Goal: Task Accomplishment & Management: Manage account settings

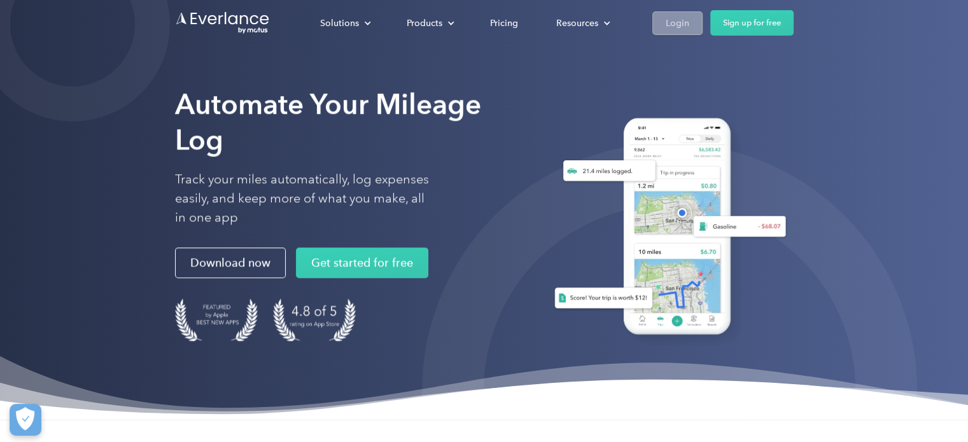
click at [662, 19] on link "Login" at bounding box center [677, 23] width 50 height 24
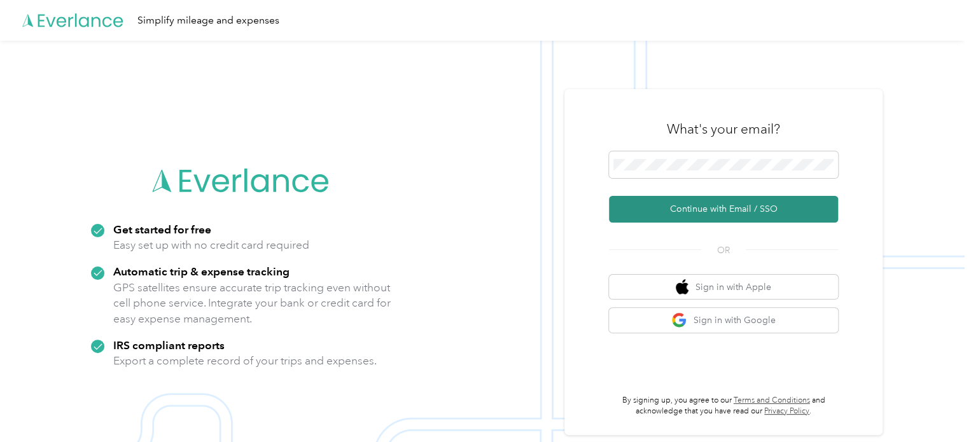
click at [721, 213] on button "Continue with Email / SSO" at bounding box center [723, 209] width 229 height 27
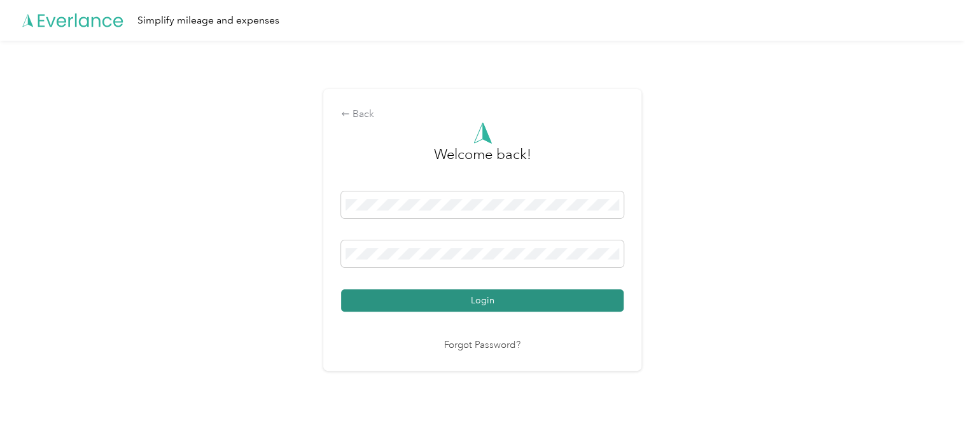
click at [533, 297] on button "Login" at bounding box center [482, 301] width 283 height 22
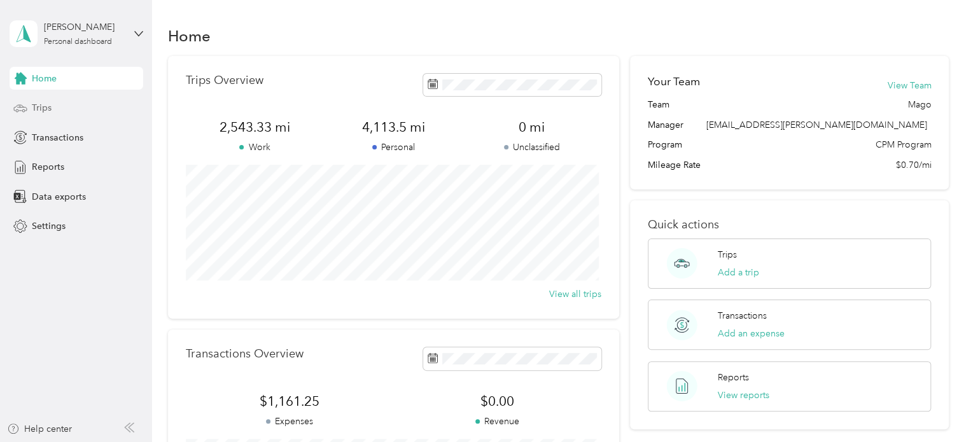
click at [36, 102] on span "Trips" at bounding box center [42, 107] width 20 height 13
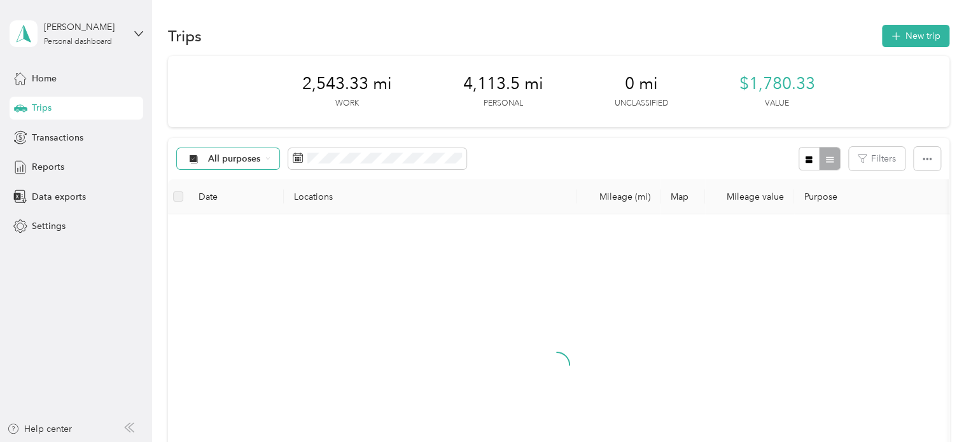
click at [234, 157] on span "All purposes" at bounding box center [234, 159] width 53 height 9
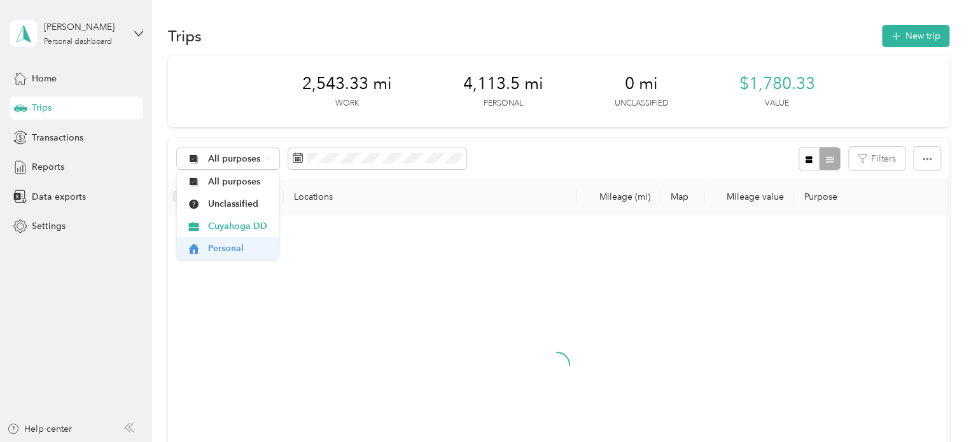
click at [218, 251] on span "Personal" at bounding box center [239, 248] width 62 height 13
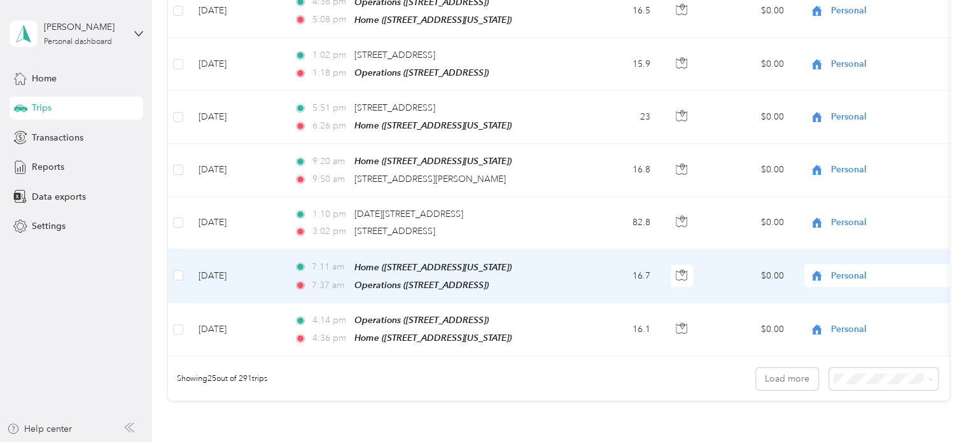
scroll to position [1194, 0]
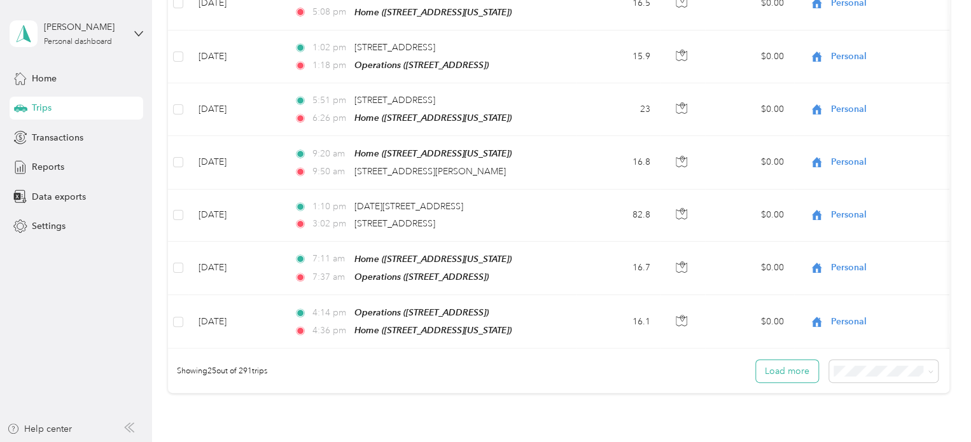
click at [787, 360] on button "Load more" at bounding box center [787, 371] width 62 height 22
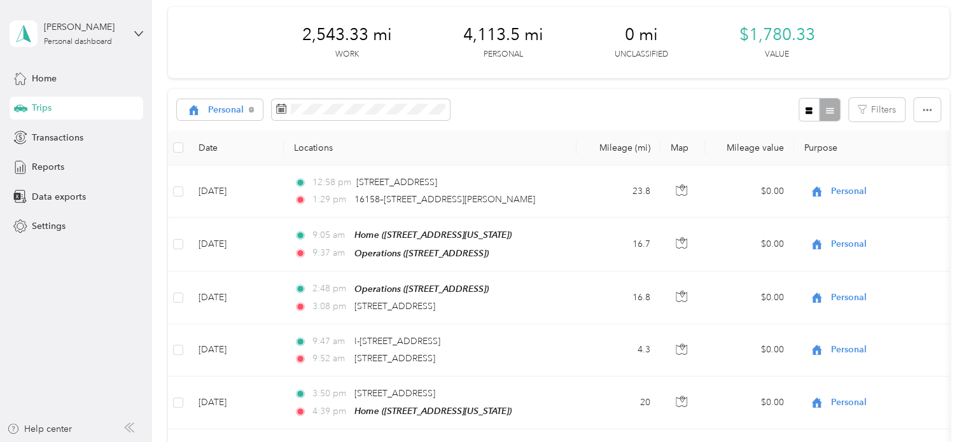
scroll to position [0, 0]
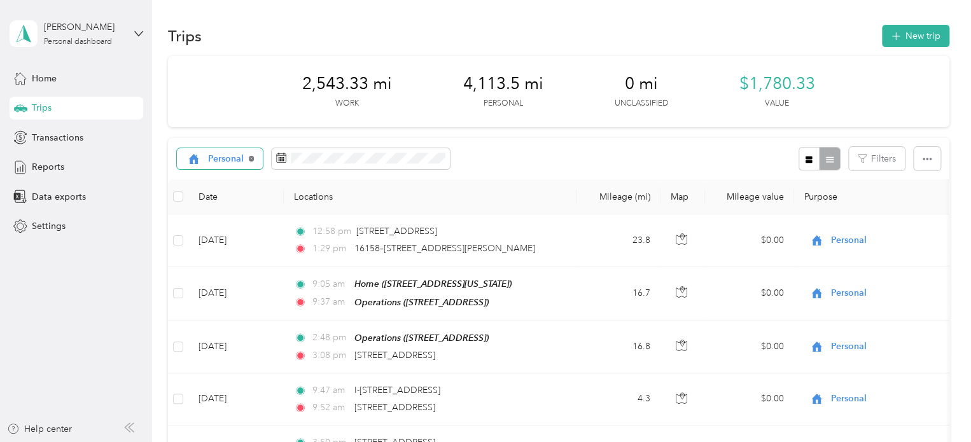
click at [250, 158] on icon at bounding box center [251, 158] width 5 height 5
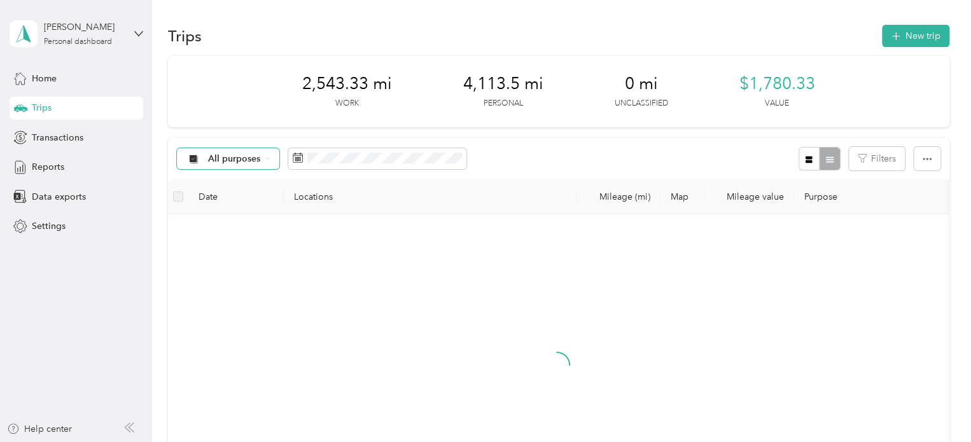
click at [252, 158] on span "All purposes" at bounding box center [234, 159] width 53 height 9
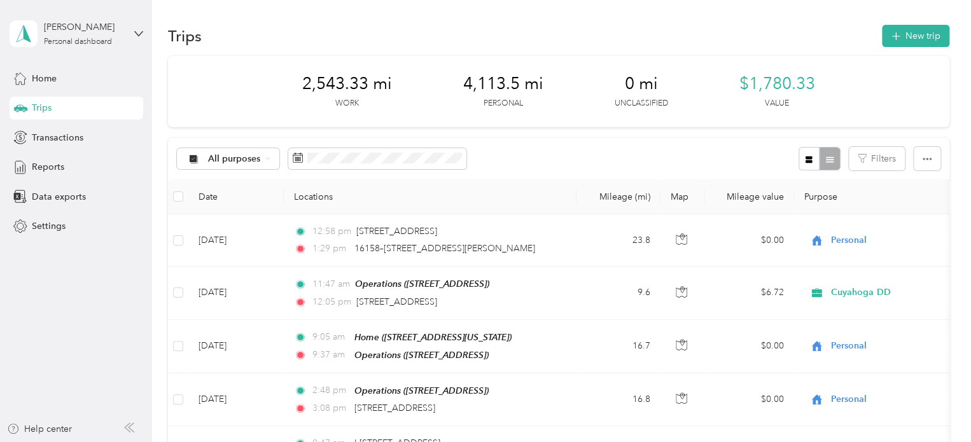
click at [228, 224] on span "Cuyahoga DD" at bounding box center [239, 221] width 62 height 13
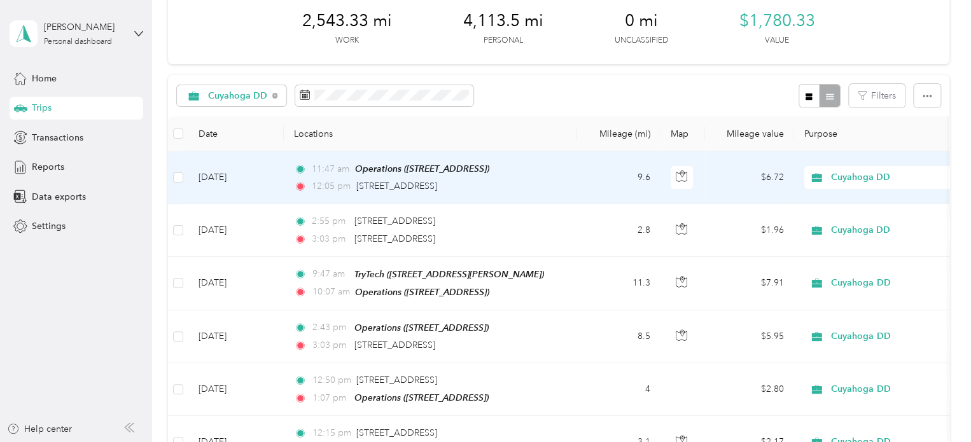
scroll to position [64, 0]
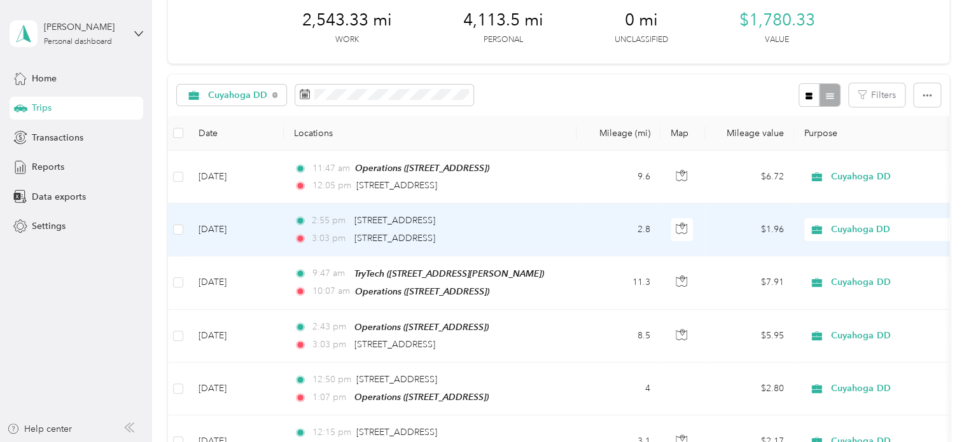
click at [553, 235] on div "3:03 pm 1089 E Ninth St, Downtown, Cleveland, OH" at bounding box center [427, 239] width 267 height 14
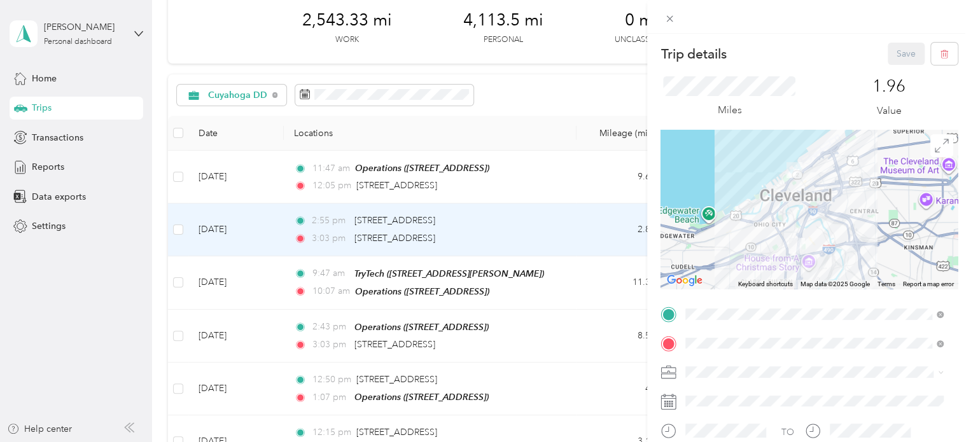
click at [785, 274] on span "4553 Hinckley Industrial Pkwy, Cleveland, OH, United States , 44109, Cleveland,…" at bounding box center [804, 262] width 188 height 24
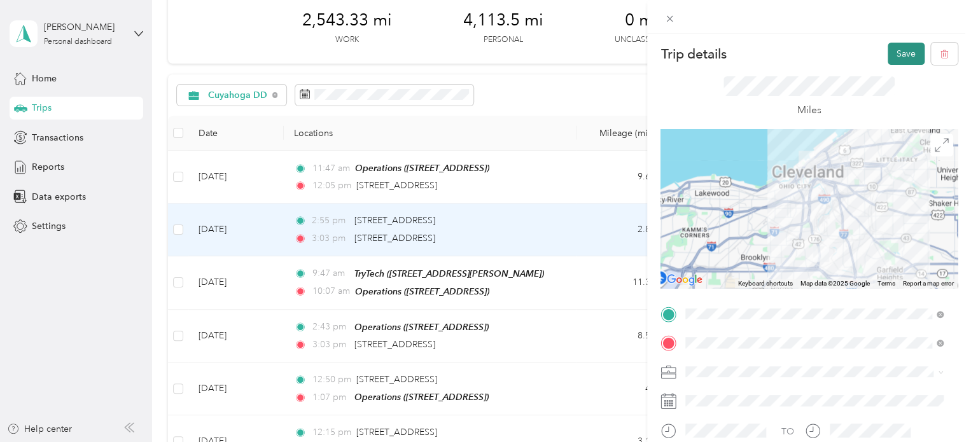
click at [888, 59] on button "Save" at bounding box center [906, 54] width 37 height 22
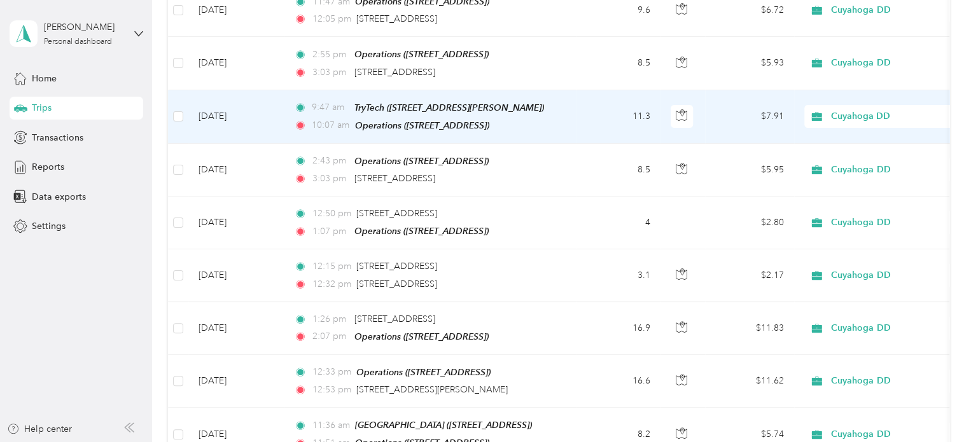
scroll to position [239, 0]
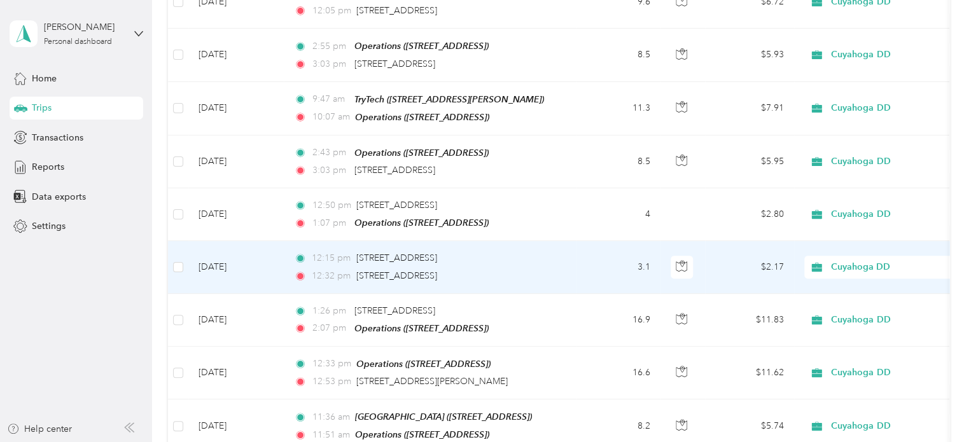
click at [572, 269] on td "12:15 pm 6905 Ridge Rd, Downtown, Parma, OH 12:32 pm 4858 Ridge Rd, Ridge Park …" at bounding box center [430, 267] width 293 height 52
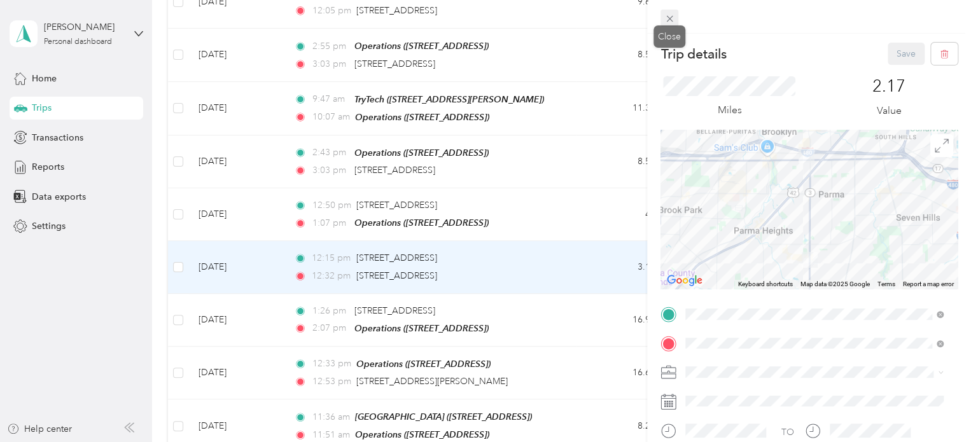
click at [666, 22] on icon at bounding box center [670, 18] width 11 height 11
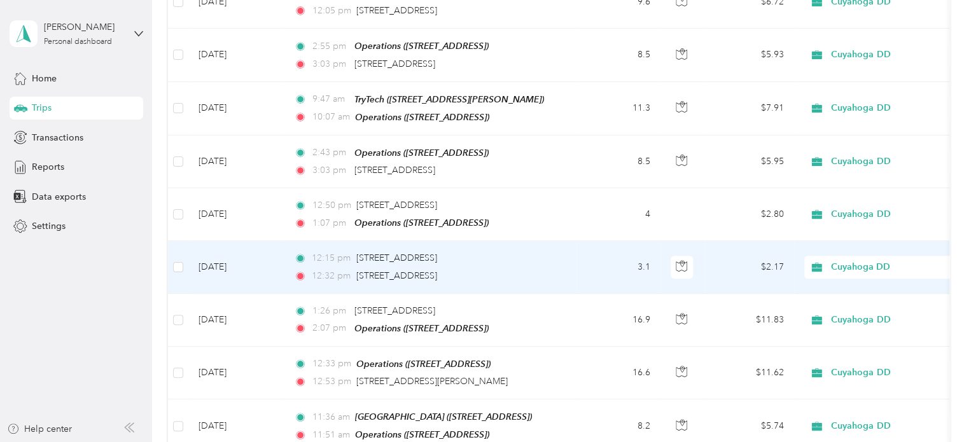
click at [563, 260] on td "12:15 pm 6905 Ridge Rd, Downtown, Parma, OH 12:32 pm 4858 Ridge Rd, Ridge Park …" at bounding box center [430, 267] width 293 height 52
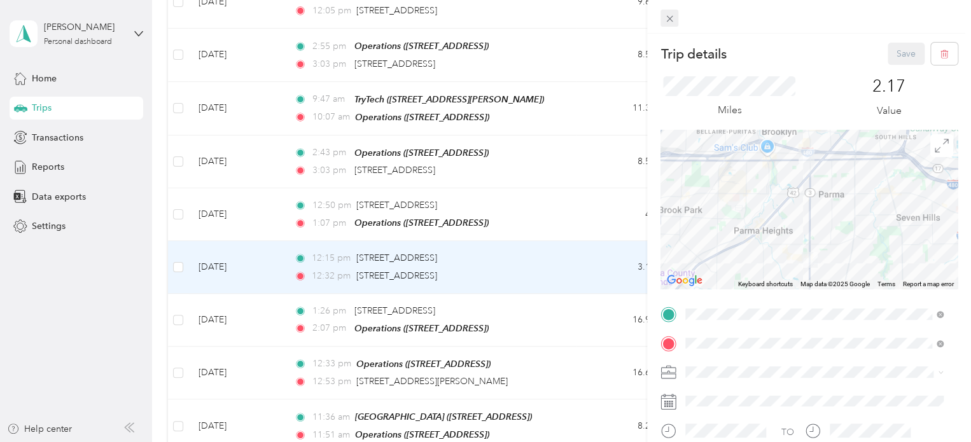
click at [667, 19] on icon at bounding box center [670, 18] width 11 height 11
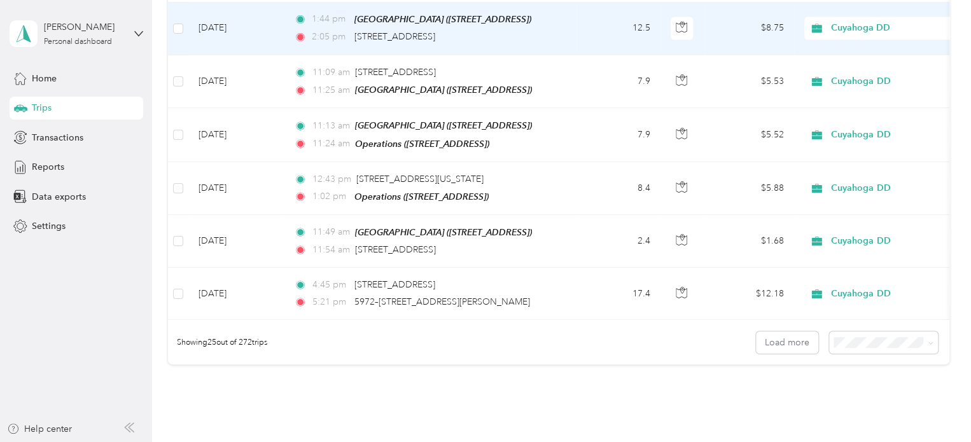
scroll to position [1225, 0]
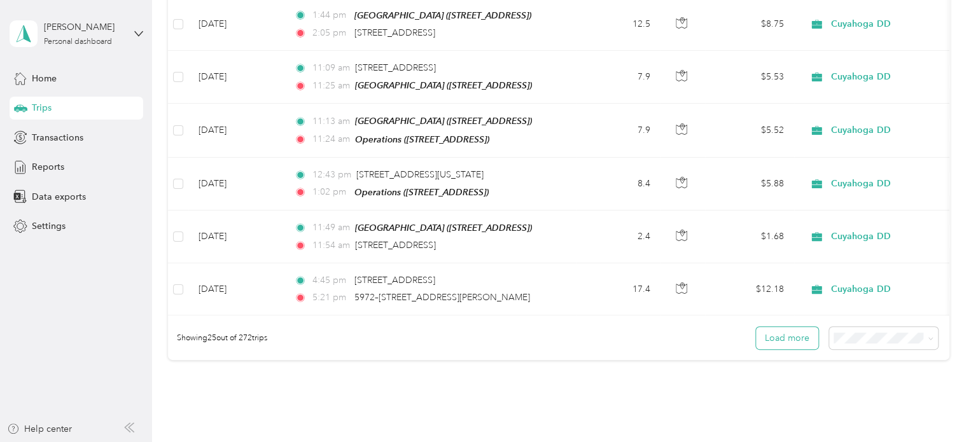
click at [792, 331] on button "Load more" at bounding box center [787, 338] width 62 height 22
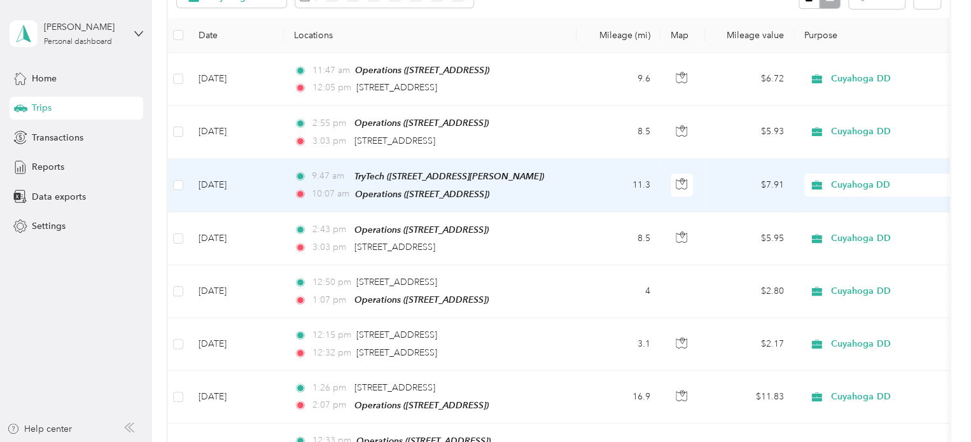
scroll to position [143, 0]
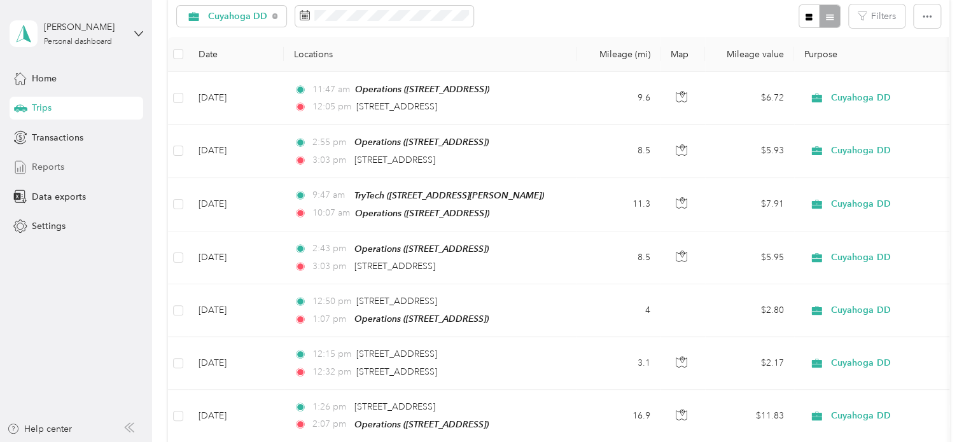
click at [53, 164] on span "Reports" at bounding box center [48, 166] width 32 height 13
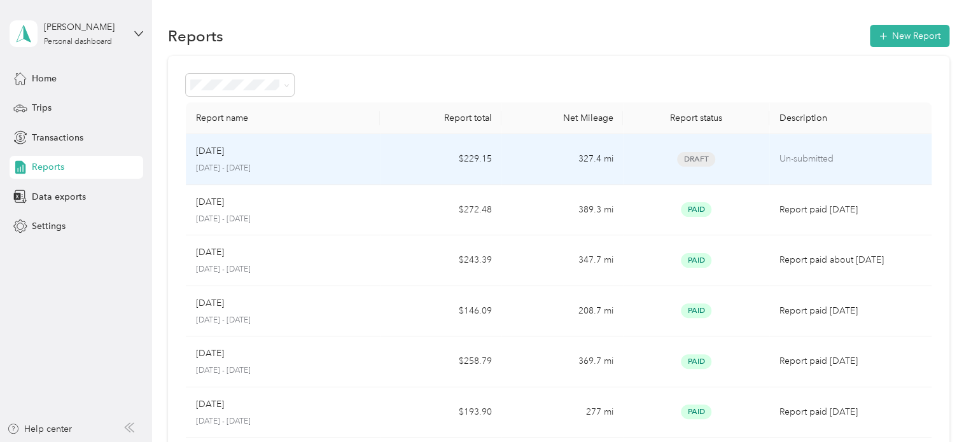
click at [286, 161] on div "Aug 2025 August 1 - 31, 2025" at bounding box center [283, 159] width 174 height 30
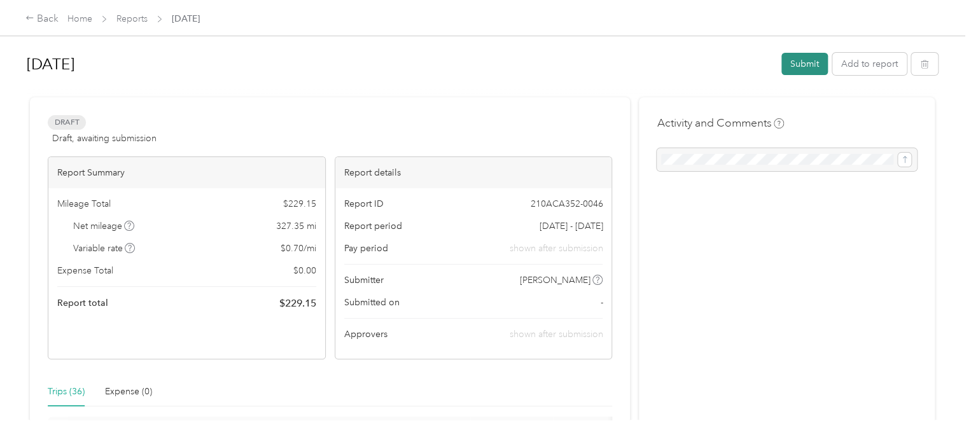
click at [794, 66] on button "Submit" at bounding box center [805, 64] width 46 height 22
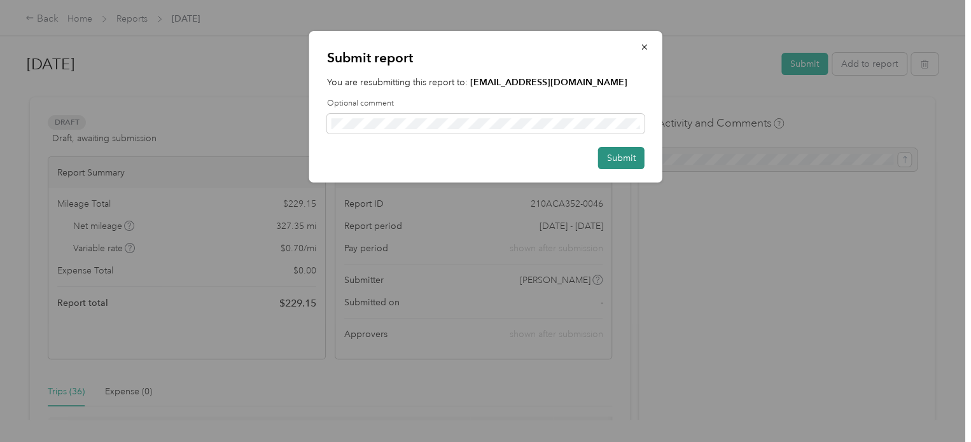
click at [619, 162] on button "Submit" at bounding box center [621, 158] width 46 height 22
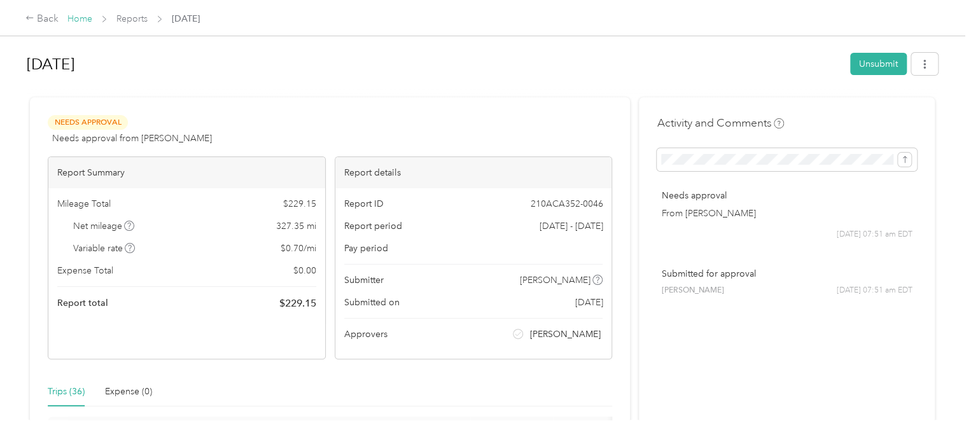
click at [73, 20] on link "Home" at bounding box center [79, 18] width 25 height 11
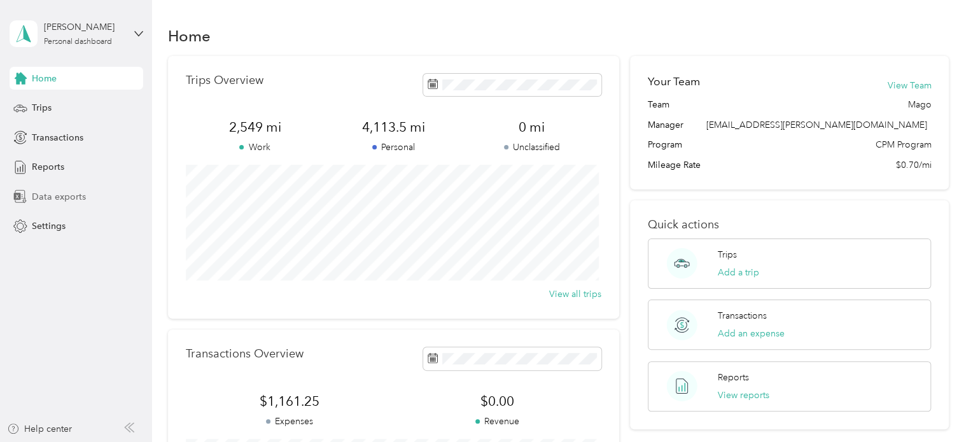
click at [56, 193] on span "Data exports" at bounding box center [59, 196] width 54 height 13
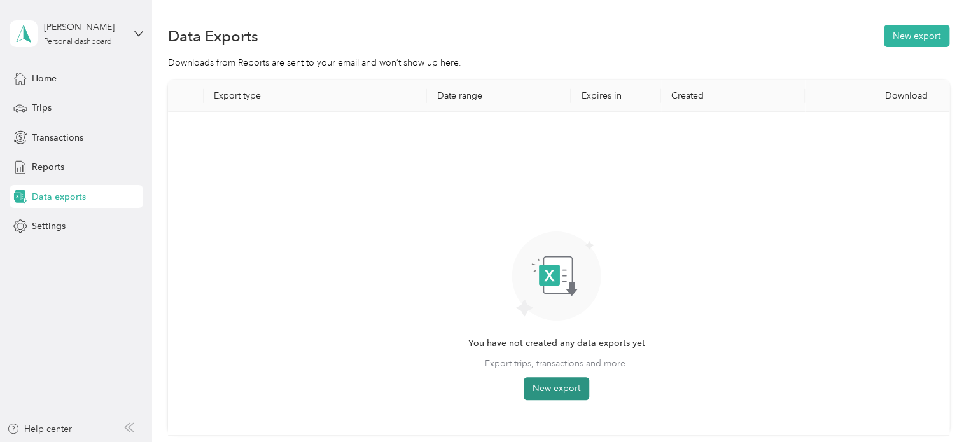
click at [563, 391] on button "New export" at bounding box center [557, 388] width 66 height 23
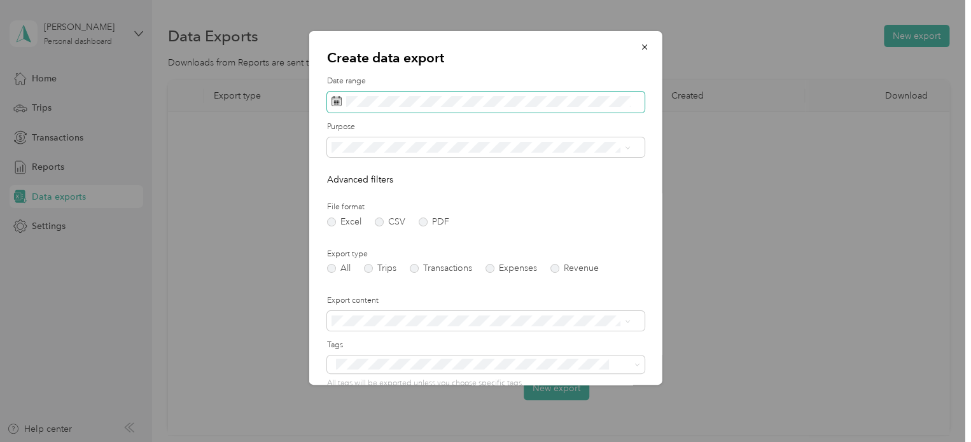
click at [337, 101] on icon at bounding box center [337, 101] width 10 height 10
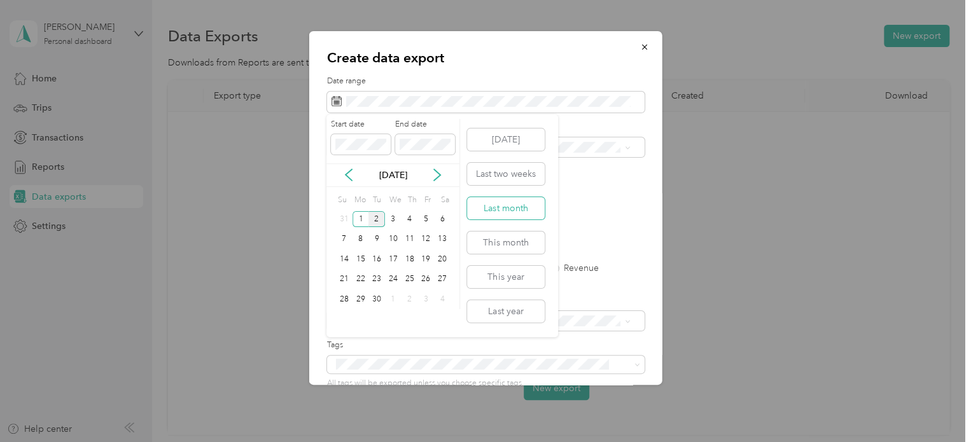
click at [512, 211] on button "Last month" at bounding box center [506, 208] width 78 height 22
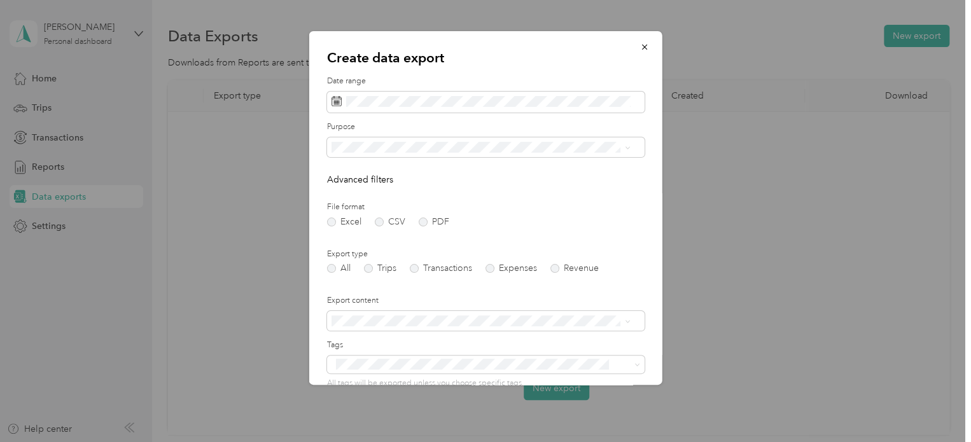
click at [397, 208] on div "Personal" at bounding box center [480, 212] width 290 height 13
click at [422, 223] on label "PDF" at bounding box center [434, 222] width 31 height 9
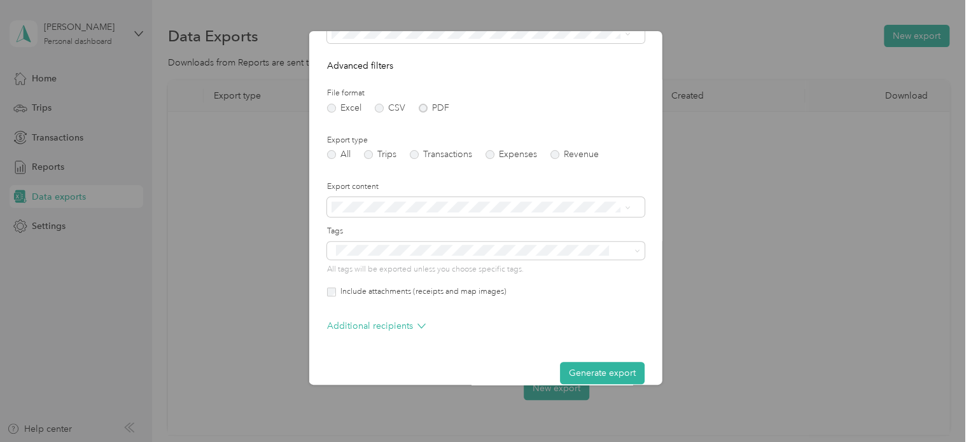
scroll to position [131, 0]
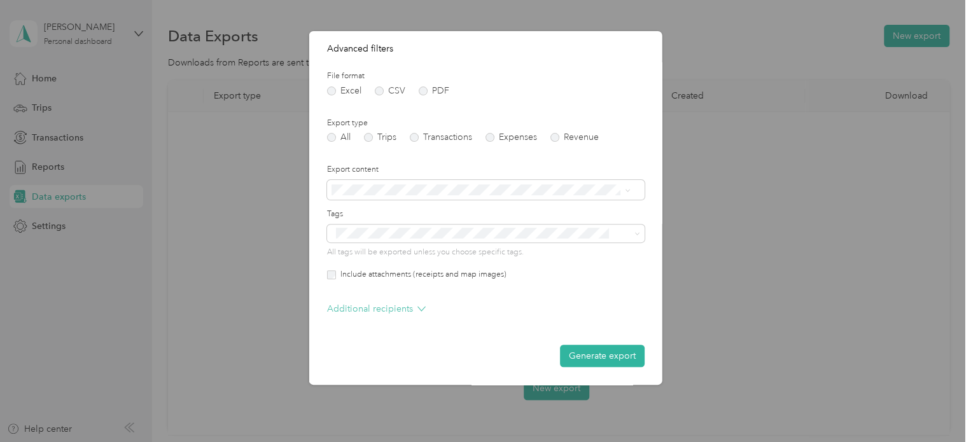
click at [420, 310] on icon at bounding box center [422, 309] width 8 height 8
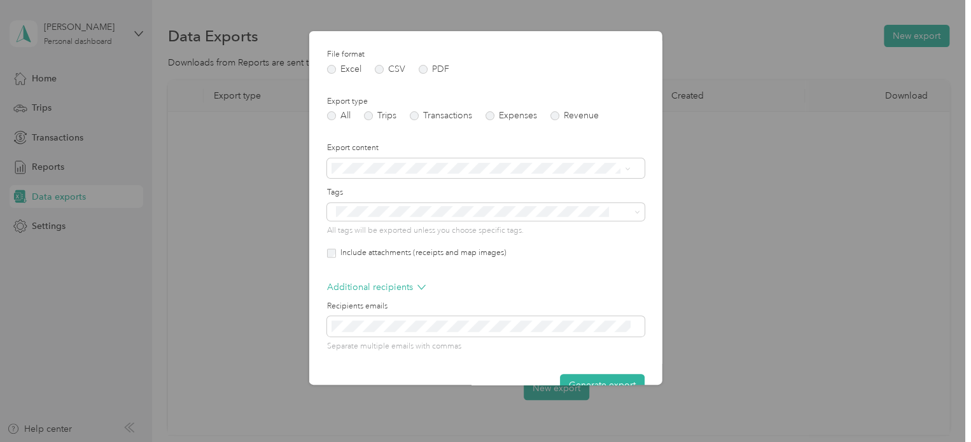
scroll to position [182, 0]
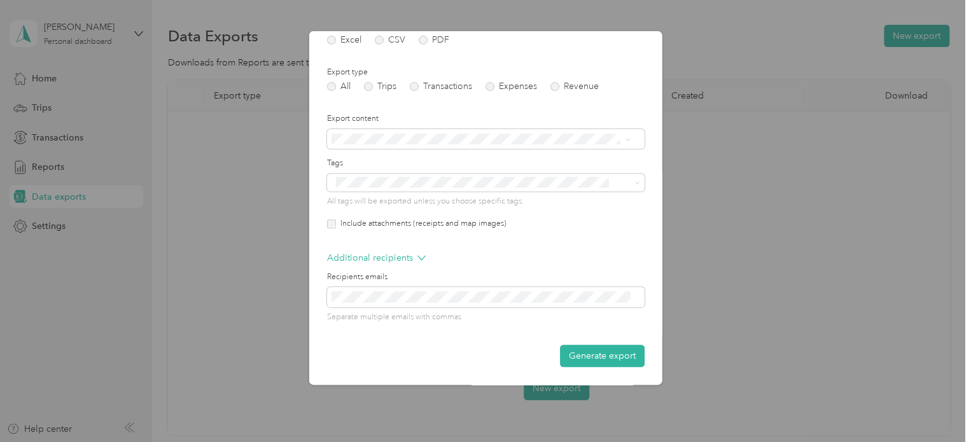
click at [495, 224] on label "Include attachments (receipts and map images)" at bounding box center [421, 223] width 171 height 11
click at [598, 356] on button "Generate export" at bounding box center [602, 356] width 85 height 22
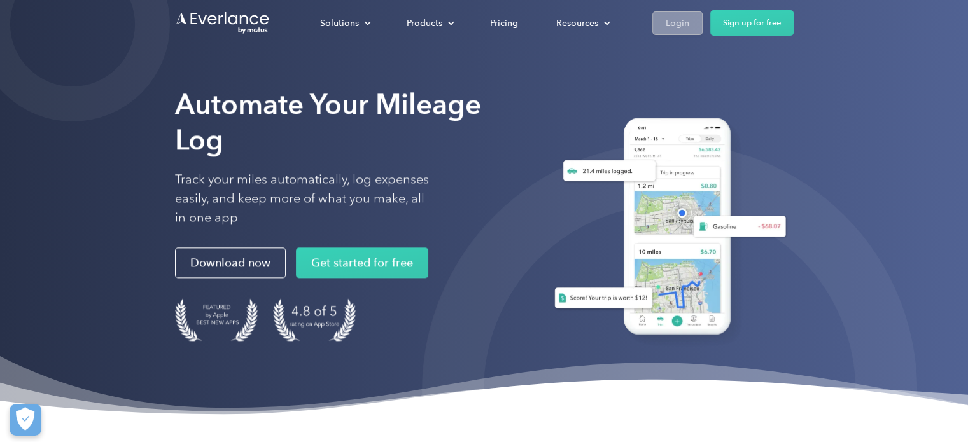
click at [684, 25] on div "Login" at bounding box center [678, 23] width 24 height 16
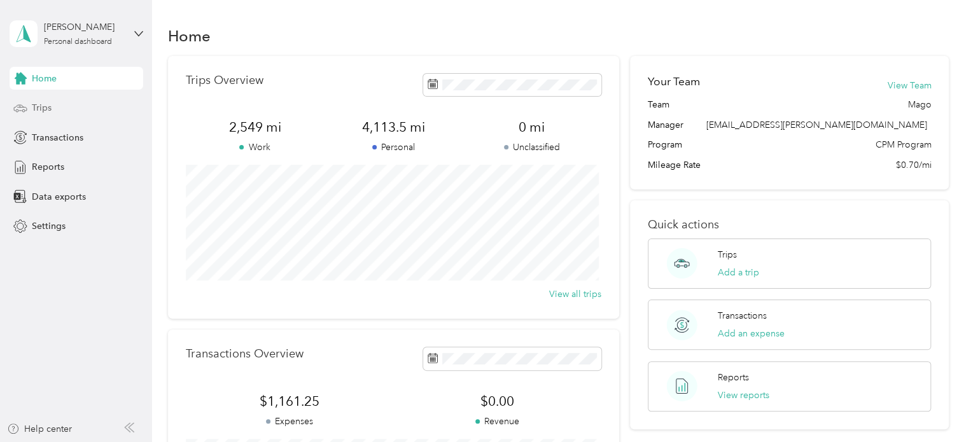
click at [36, 102] on span "Trips" at bounding box center [42, 107] width 20 height 13
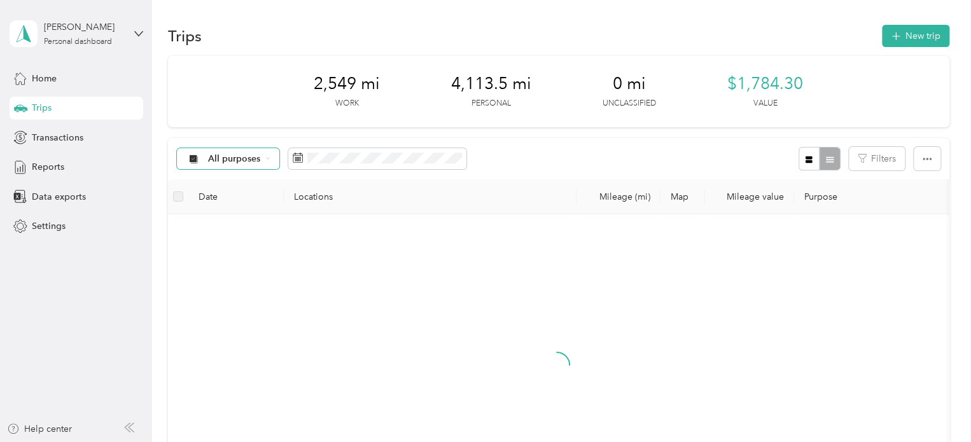
click at [230, 156] on span "All purposes" at bounding box center [234, 159] width 53 height 9
click at [234, 245] on span "Personal" at bounding box center [239, 248] width 62 height 13
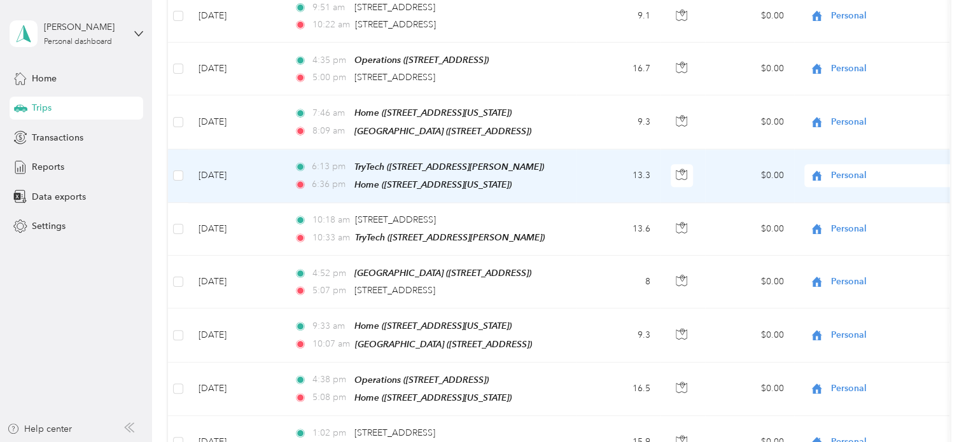
scroll to position [828, 0]
